Goal: Information Seeking & Learning: Learn about a topic

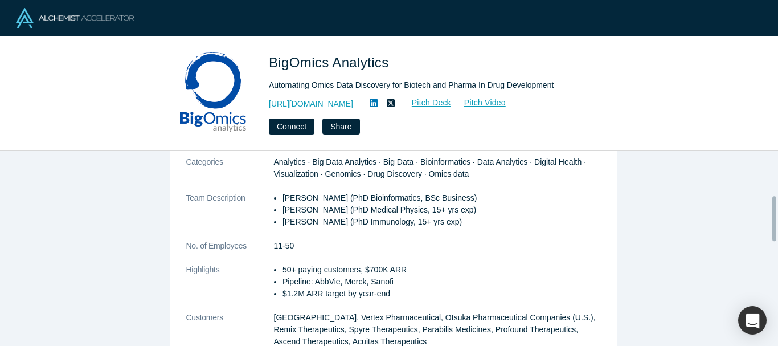
scroll to position [228, 0]
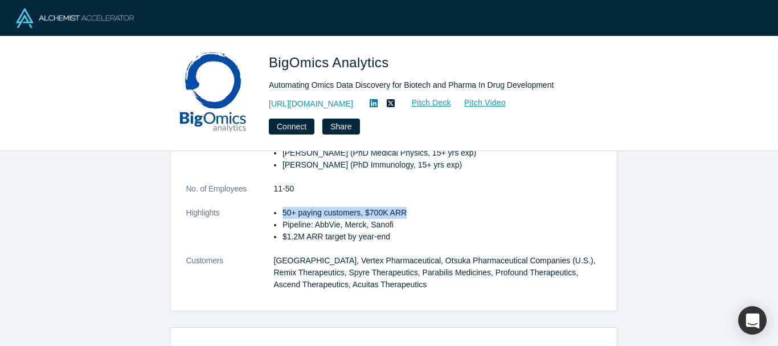
drag, startPoint x: 280, startPoint y: 213, endPoint x: 398, endPoint y: 208, distance: 118.0
click at [398, 208] on p "50+ paying customers, $700K ARR" at bounding box center [442, 213] width 318 height 12
drag, startPoint x: 283, startPoint y: 222, endPoint x: 400, endPoint y: 223, distance: 116.8
click at [400, 223] on p "Pipeline: AbbVie, Merck, Sanofi" at bounding box center [442, 225] width 318 height 12
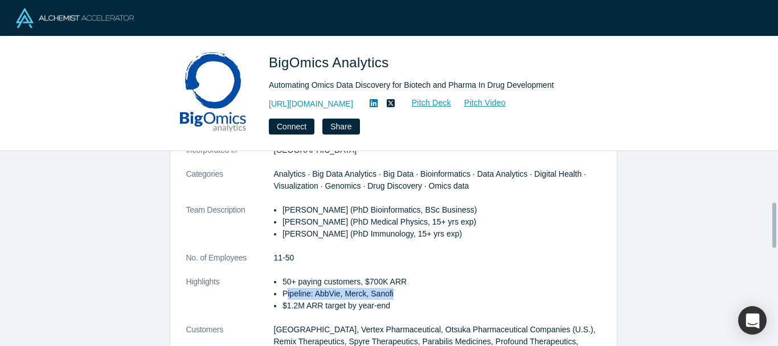
scroll to position [0, 0]
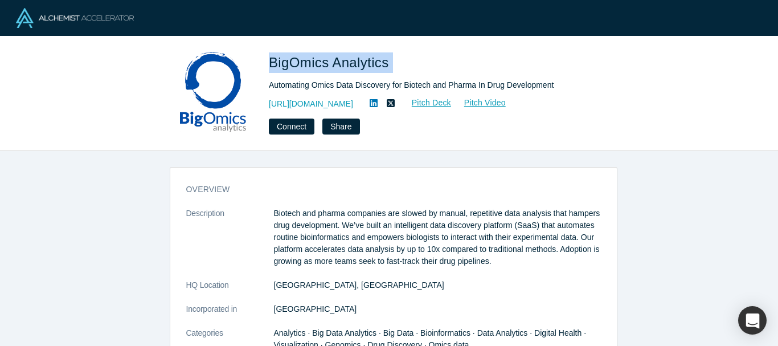
drag, startPoint x: 330, startPoint y: 69, endPoint x: 493, endPoint y: 72, distance: 162.9
click at [493, 72] on div "BigOmics Analytics Automating Omics Data Discovery for Biotech and Pharma In Dr…" at bounding box center [389, 93] width 448 height 82
copy span "BigOmics Analytics"
